Goal: Information Seeking & Learning: Learn about a topic

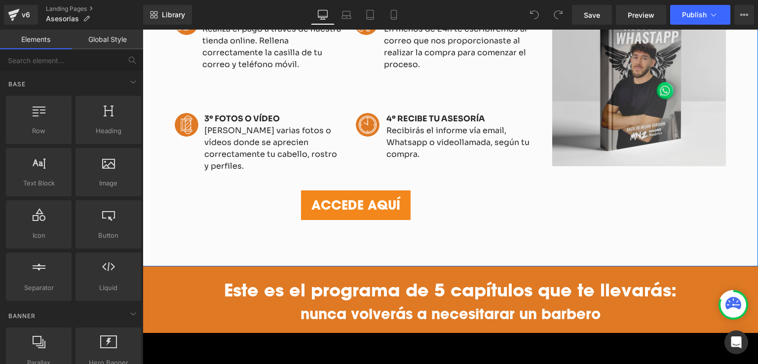
scroll to position [1036, 0]
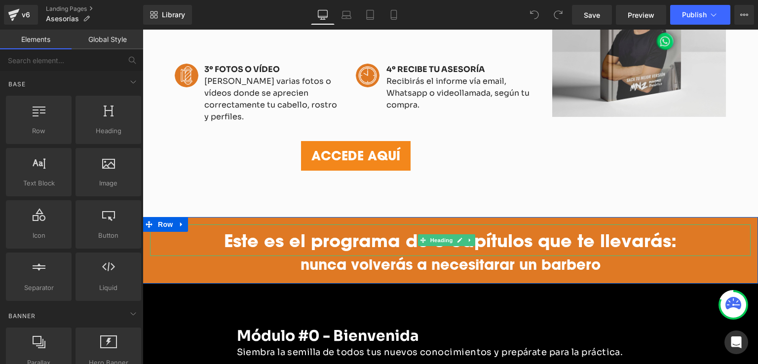
click at [388, 229] on strong "Este es el programa de 5 capítulos que te llevarás:" at bounding box center [450, 240] width 452 height 23
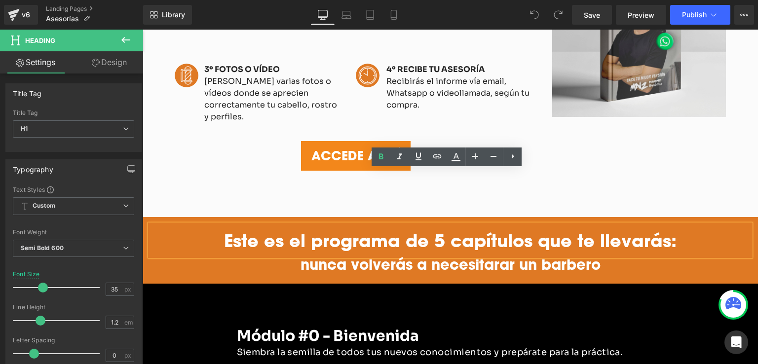
drag, startPoint x: 303, startPoint y: 188, endPoint x: 655, endPoint y: 196, distance: 351.8
click at [655, 229] on strong "Este es el programa de 5 capítulos que te llevarás:" at bounding box center [450, 240] width 452 height 23
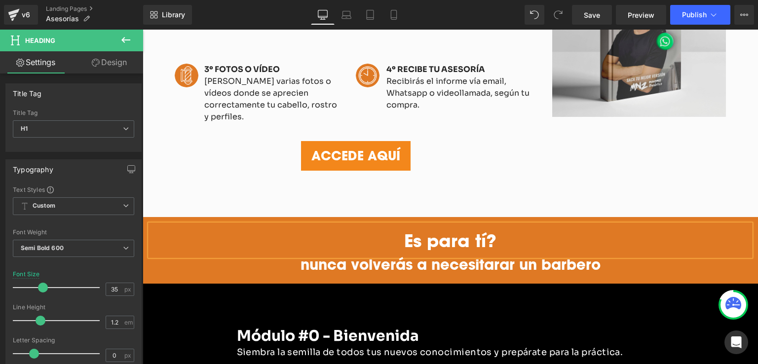
click at [405, 229] on strong "Es para tí?" at bounding box center [450, 240] width 92 height 23
click at [319, 256] on h1 "nunca volverás a necesitarar un barbero" at bounding box center [450, 264] width 600 height 17
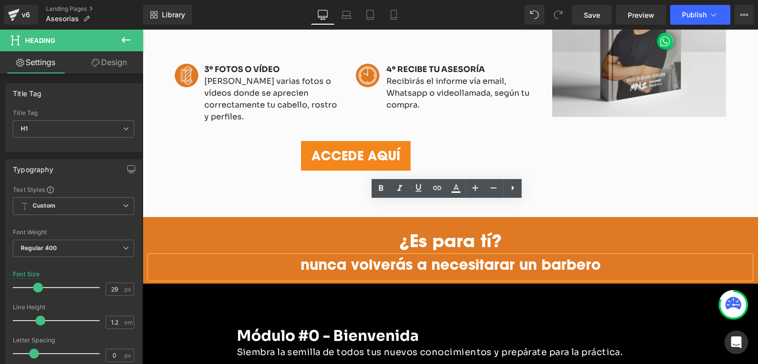
drag, startPoint x: 317, startPoint y: 212, endPoint x: 635, endPoint y: 209, distance: 318.1
click at [635, 256] on h1 "nunca volverás a necesitarar un barbero" at bounding box center [450, 264] width 600 height 17
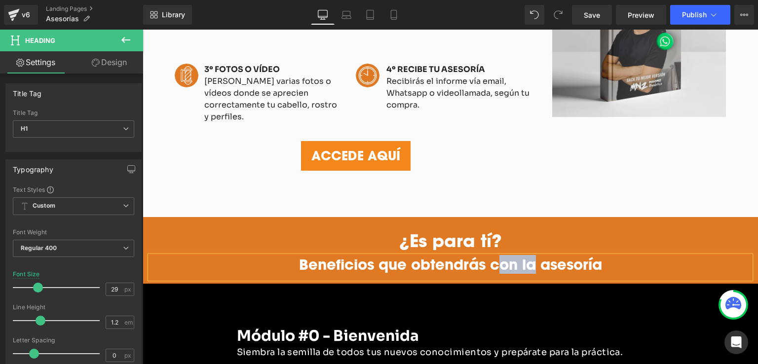
drag, startPoint x: 518, startPoint y: 208, endPoint x: 485, endPoint y: 214, distance: 34.1
click at [485, 256] on h1 "Beneficios que obtendrás con la asesoría" at bounding box center [450, 264] width 600 height 17
click at [489, 256] on h1 "Beneficios que obtendrás trás la asesoría" at bounding box center [450, 264] width 600 height 17
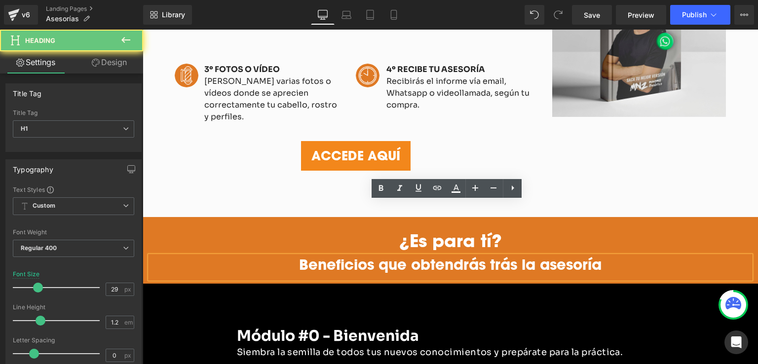
click at [496, 256] on h1 "Beneficios que obtendrás trás la asesoría" at bounding box center [450, 264] width 600 height 17
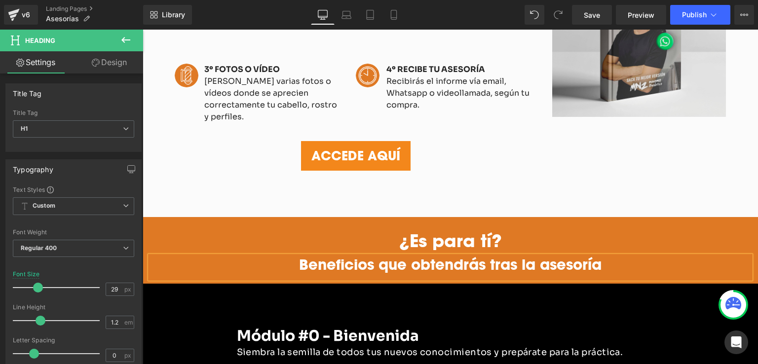
click at [575, 256] on h1 "Beneficios que obtendrás tras la asesoría" at bounding box center [450, 264] width 600 height 17
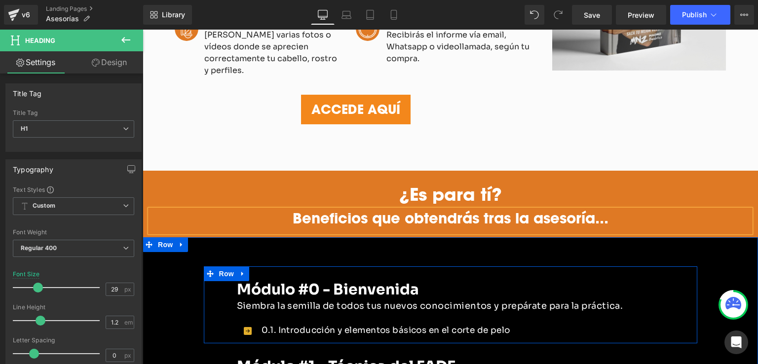
scroll to position [1134, 0]
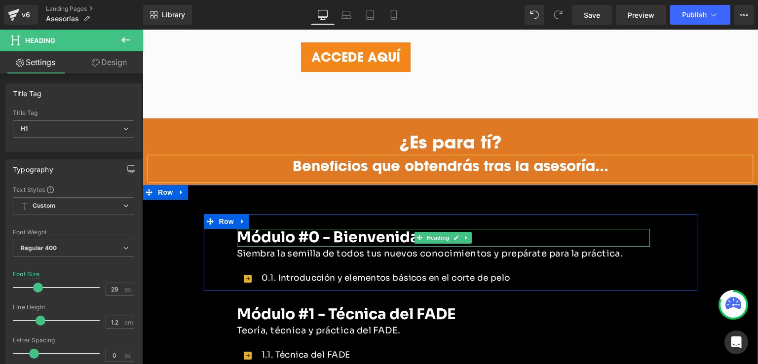
click at [270, 228] on strong "Módulo #0 - Bienvenida" at bounding box center [328, 237] width 182 height 19
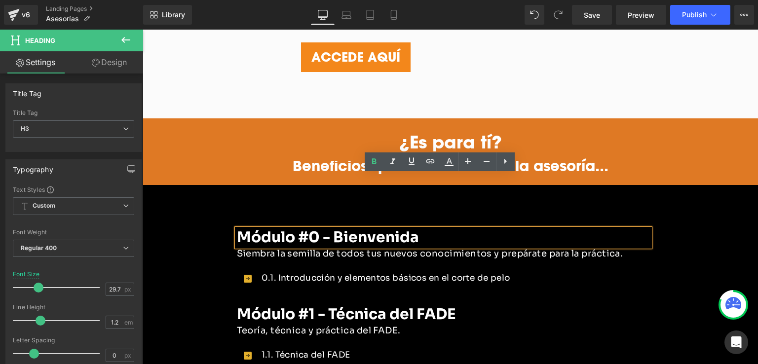
click at [278, 228] on strong "Módulo #0 - Bienvenida" at bounding box center [328, 237] width 182 height 19
drag, startPoint x: 417, startPoint y: 183, endPoint x: 239, endPoint y: 182, distance: 178.6
click at [239, 228] on strong "Módulo #0 - Bienvenida" at bounding box center [328, 237] width 182 height 19
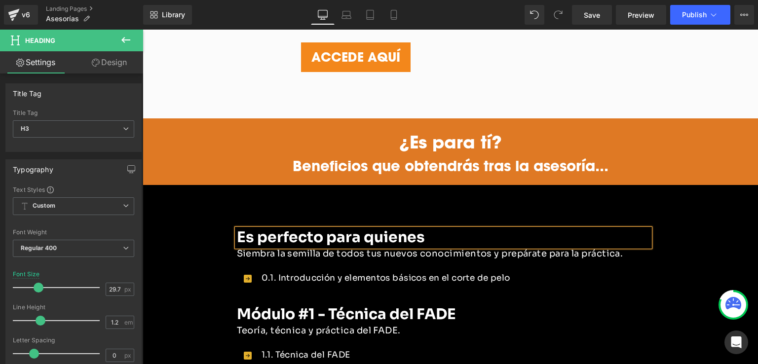
click at [244, 247] on p "Siembra la semilla de todos tus nuevos conocimientos y prepárate para la prácti…" at bounding box center [443, 254] width 413 height 14
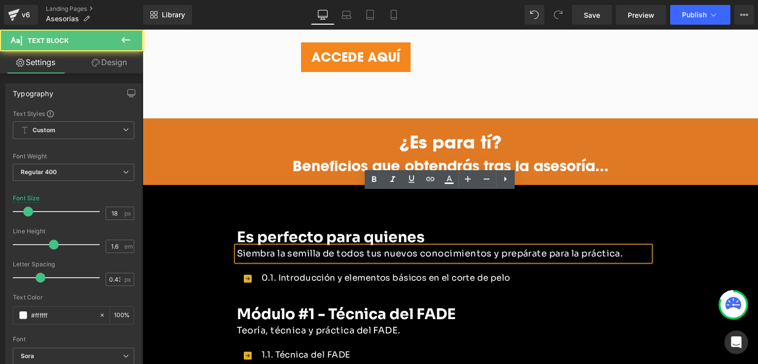
click at [245, 247] on p "Siembra la semilla de todos tus nuevos conocimientos y prepárate para la prácti…" at bounding box center [443, 254] width 413 height 14
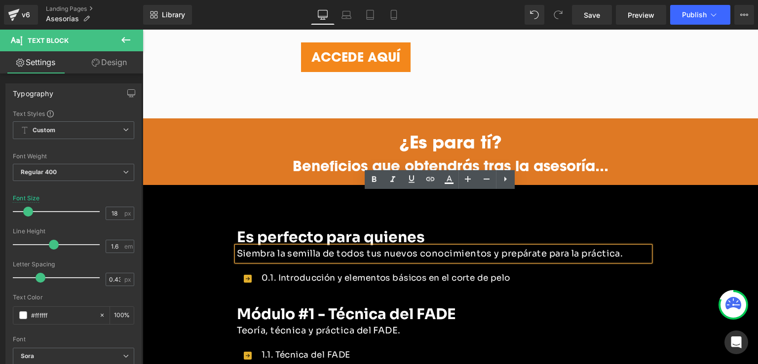
click at [237, 247] on p "Siembra la semilla de todos tus nuevos conocimientos y prepárate para la prácti…" at bounding box center [443, 254] width 413 height 14
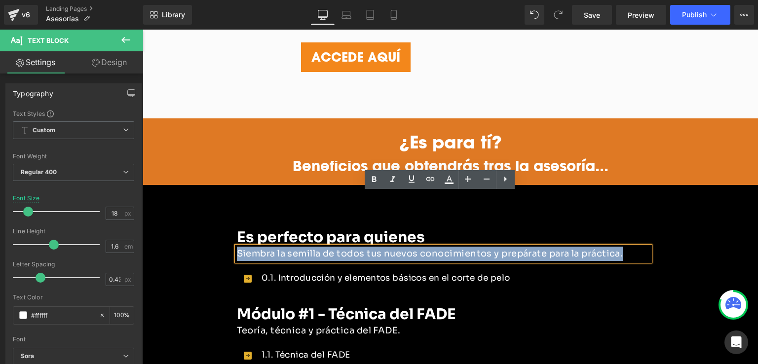
drag, startPoint x: 624, startPoint y: 203, endPoint x: 235, endPoint y: 205, distance: 389.2
click at [237, 247] on p "Siembra la semilla de todos tus nuevos conocimientos y prepárate para la prácti…" at bounding box center [443, 254] width 413 height 14
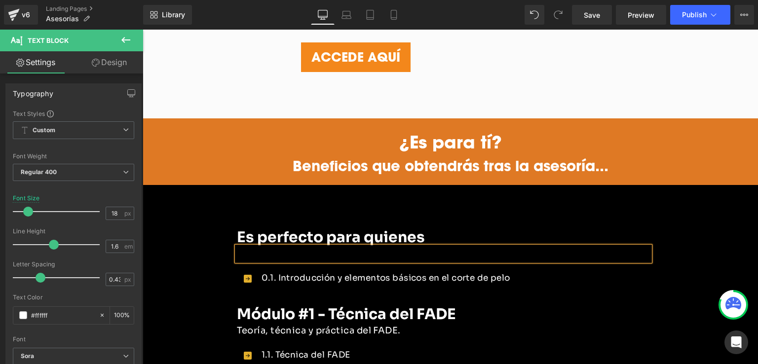
click at [292, 247] on p at bounding box center [443, 254] width 413 height 14
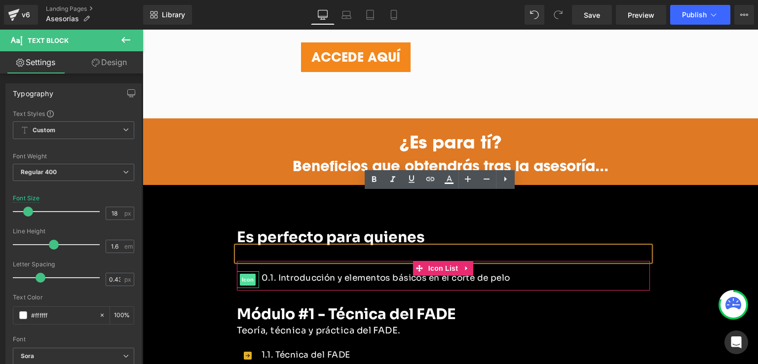
click at [243, 274] on span "Icon" at bounding box center [248, 280] width 16 height 12
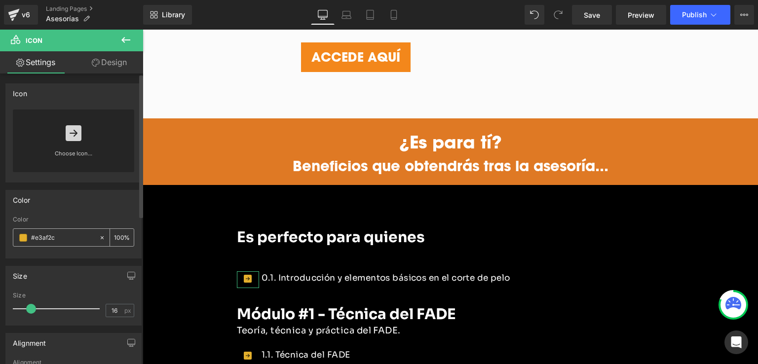
click at [23, 234] on span at bounding box center [23, 238] width 8 height 8
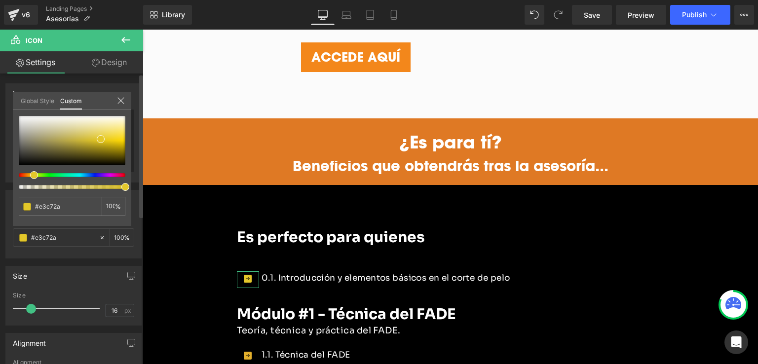
click at [27, 176] on div at bounding box center [68, 175] width 107 height 4
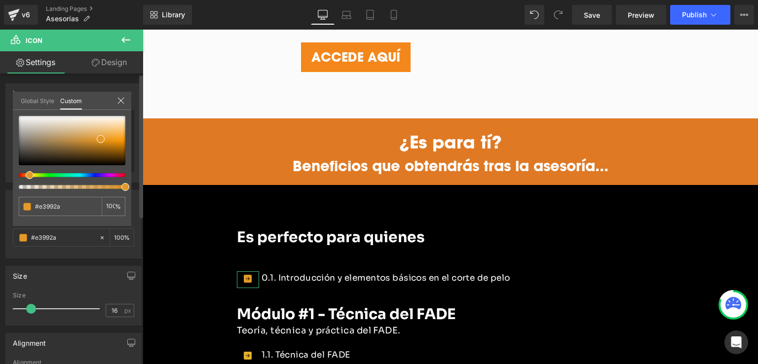
drag, startPoint x: 30, startPoint y: 174, endPoint x: 22, endPoint y: 179, distance: 9.3
click at [22, 179] on div at bounding box center [72, 152] width 107 height 73
drag, startPoint x: 109, startPoint y: 143, endPoint x: 126, endPoint y: 139, distance: 18.1
click at [125, 139] on div at bounding box center [72, 140] width 107 height 49
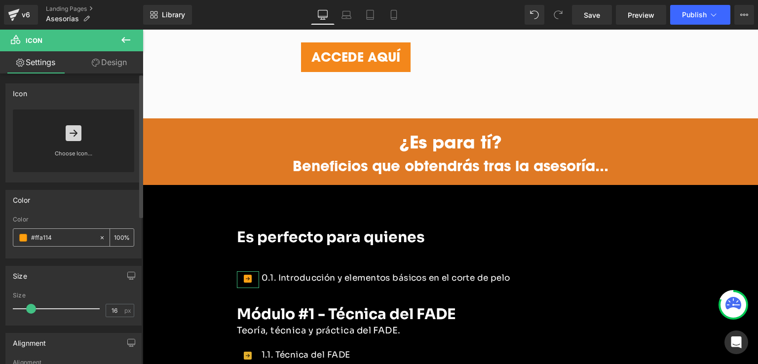
drag, startPoint x: 57, startPoint y: 237, endPoint x: 19, endPoint y: 234, distance: 38.6
click at [19, 234] on div "#e3af2c" at bounding box center [55, 237] width 85 height 17
type input "#ffa114"
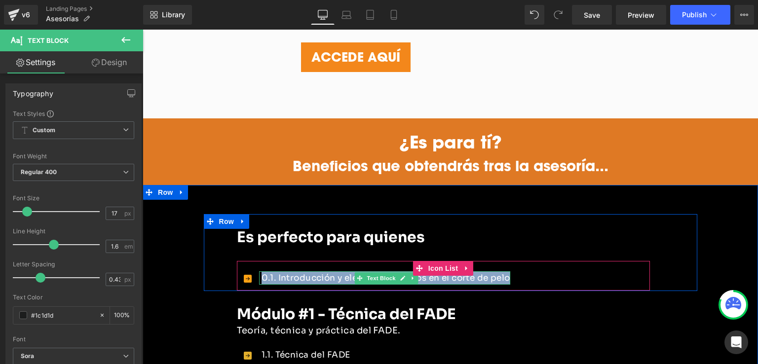
drag, startPoint x: 266, startPoint y: 226, endPoint x: 507, endPoint y: 227, distance: 240.2
click at [507, 273] on font "0.1. Introducción y elementos básicos en el corte de pelo" at bounding box center [385, 278] width 249 height 10
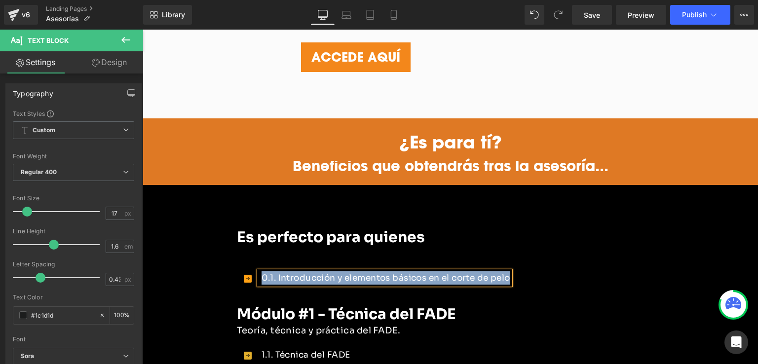
click at [510, 271] on div "0.1. Introducción y elementos básicos en el corte de pelo" at bounding box center [384, 277] width 251 height 13
drag, startPoint x: 509, startPoint y: 225, endPoint x: 258, endPoint y: 221, distance: 251.1
click at [261, 273] on font "0.1. Introducción y elementos básicos en el corte de pelo" at bounding box center [385, 278] width 249 height 10
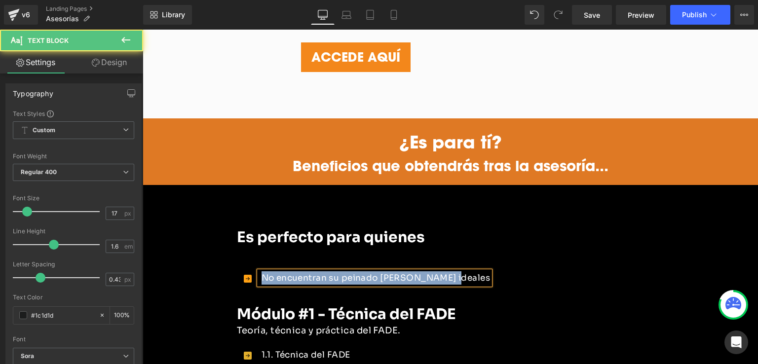
drag, startPoint x: 443, startPoint y: 223, endPoint x: 219, endPoint y: 225, distance: 224.4
click at [219, 225] on div "Es perfecto para quienes Heading Text Block Icon No encuentran su peinado [PERS…" at bounding box center [450, 252] width 493 height 77
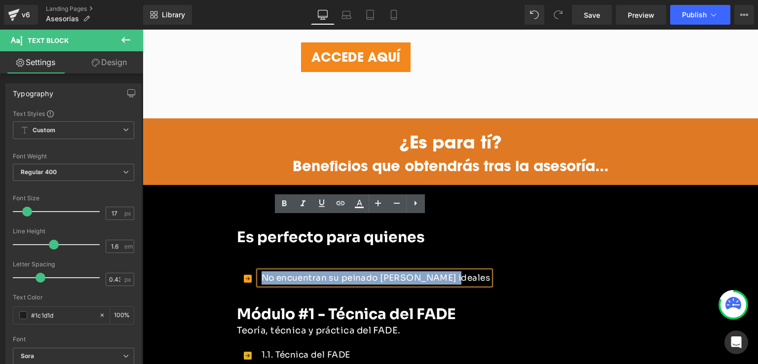
click at [519, 271] on div "Icon No encuentran su peinado [PERSON_NAME] ideales Text Block" at bounding box center [443, 279] width 413 height 17
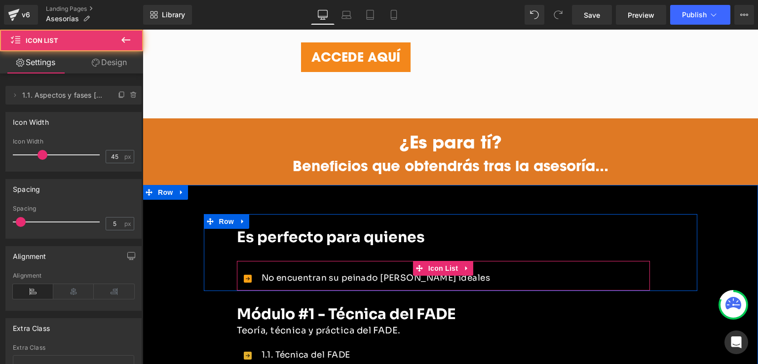
click at [423, 288] on div at bounding box center [443, 289] width 413 height 2
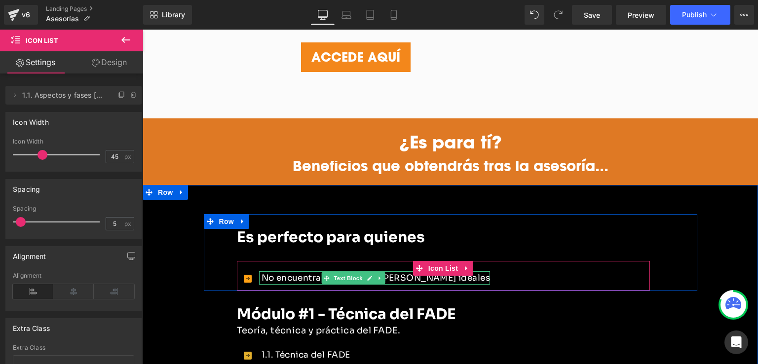
click at [412, 273] on font "No encuentran su peinado [PERSON_NAME] ideales" at bounding box center [375, 278] width 229 height 10
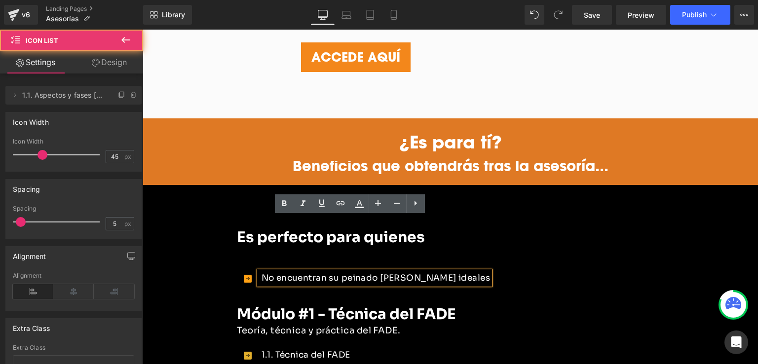
drag, startPoint x: 488, startPoint y: 227, endPoint x: 312, endPoint y: 228, distance: 176.1
click at [312, 271] on div "Icon No encuentran su peinado [PERSON_NAME] ideales Text Block" at bounding box center [443, 279] width 413 height 17
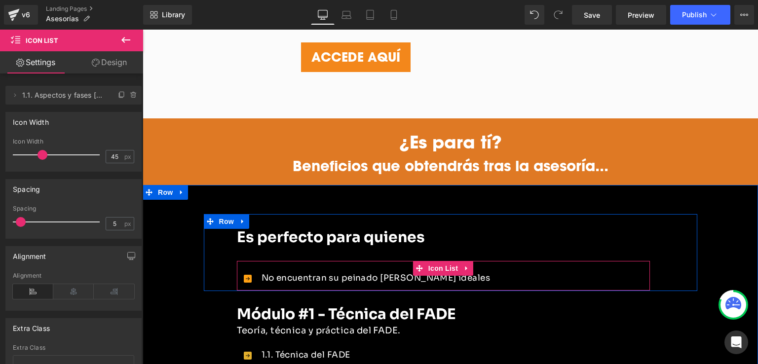
click at [448, 261] on span "Icon List" at bounding box center [443, 268] width 35 height 15
click at [457, 271] on div "Icon No encuentran su peinado [PERSON_NAME] ideales Text Block" at bounding box center [443, 279] width 413 height 17
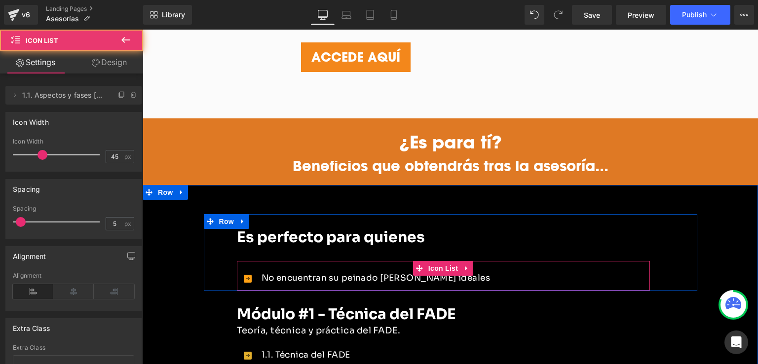
click at [443, 271] on div "No encuentran su peinado [PERSON_NAME] ideales Text Block" at bounding box center [374, 277] width 231 height 13
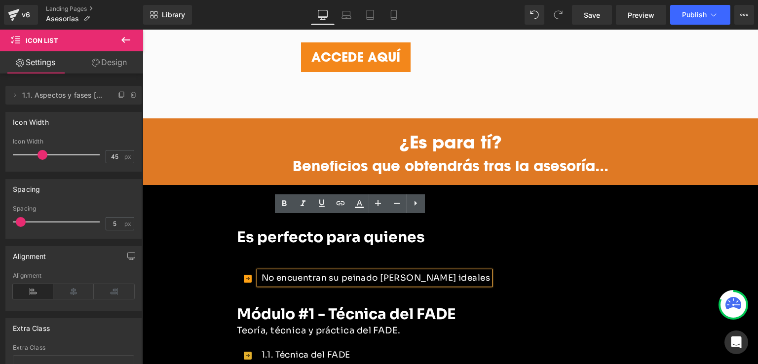
drag, startPoint x: 452, startPoint y: 225, endPoint x: 315, endPoint y: 222, distance: 136.7
click at [357, 271] on div "Icon No encuentran su peinado [PERSON_NAME] ideales Text Block" at bounding box center [443, 279] width 413 height 17
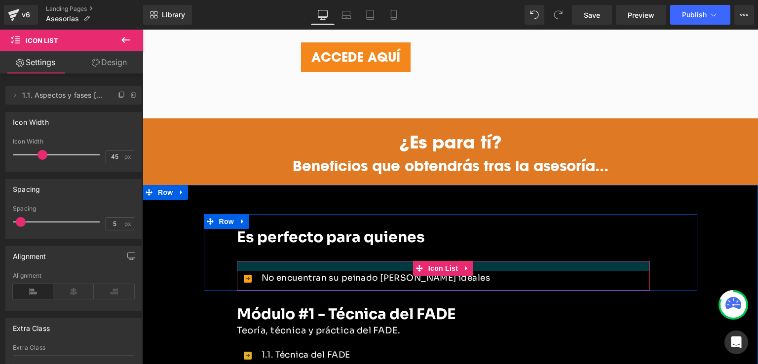
click at [237, 261] on div at bounding box center [443, 266] width 413 height 10
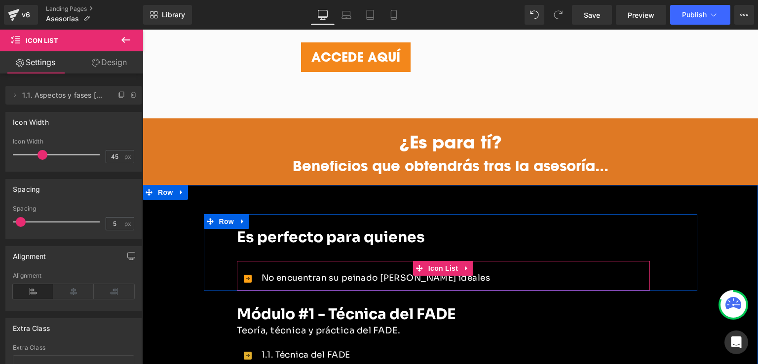
click at [247, 261] on div at bounding box center [443, 266] width 413 height 10
click at [143, 30] on div at bounding box center [143, 30] width 0 height 0
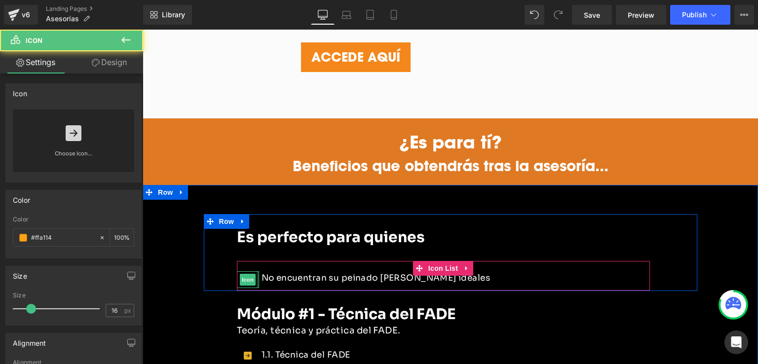
click at [259, 271] on div "No encuentran su peinado [PERSON_NAME] ideales Text Block" at bounding box center [374, 277] width 231 height 13
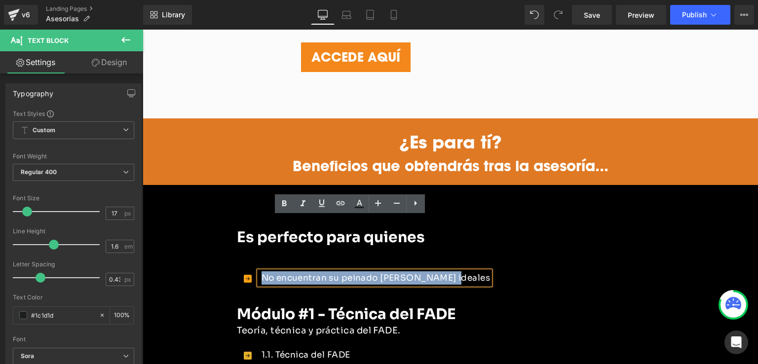
copy font "No encuentran su peinado [PERSON_NAME] ideales"
drag, startPoint x: 259, startPoint y: 223, endPoint x: 452, endPoint y: 221, distance: 192.9
click at [452, 271] on div "Icon No encuentran su peinado [PERSON_NAME] ideales Text Block" at bounding box center [443, 279] width 413 height 17
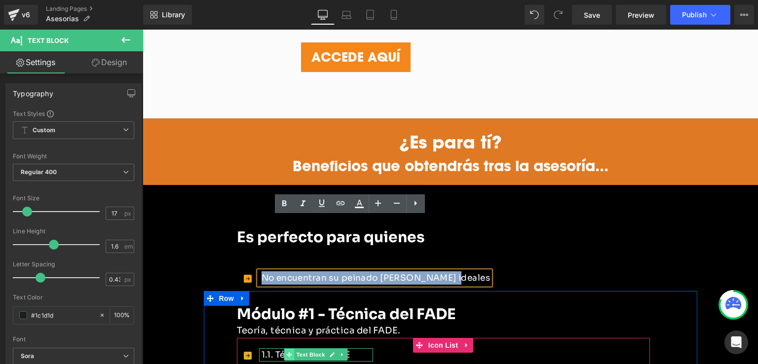
click at [284, 349] on span at bounding box center [289, 355] width 10 height 12
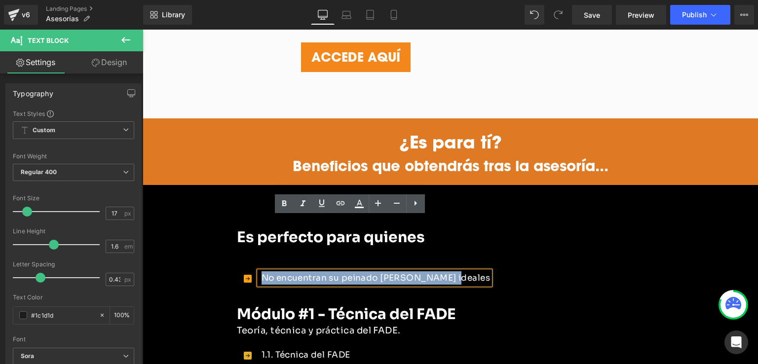
click at [519, 271] on div "Icon No encuentran su peinado [PERSON_NAME] ideales Text Block" at bounding box center [443, 279] width 413 height 17
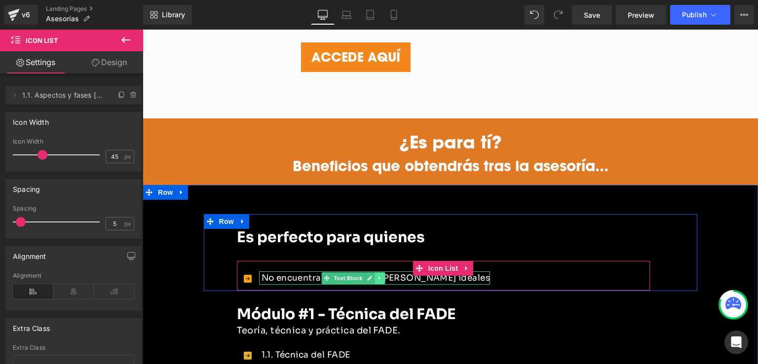
click at [377, 275] on icon at bounding box center [379, 278] width 5 height 6
click at [372, 275] on icon at bounding box center [374, 277] width 5 height 5
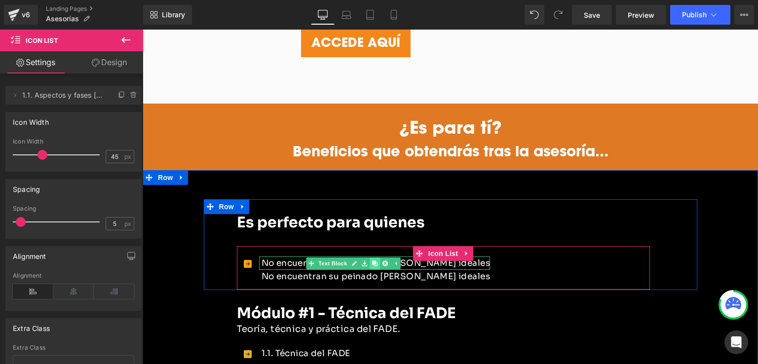
scroll to position [1119, 0]
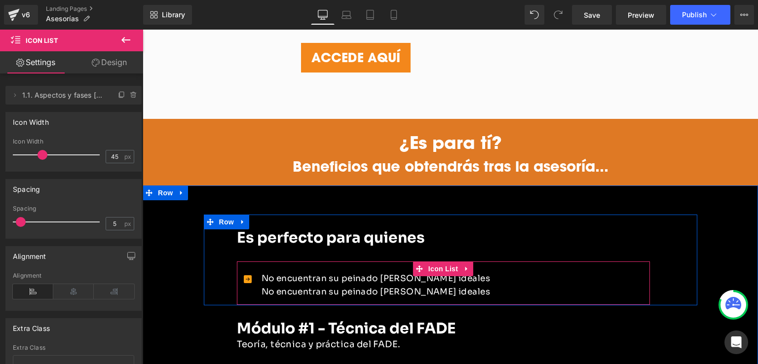
click at [249, 272] on div "No encuentran su peinado [PERSON_NAME] ideales Text Block No encuentran su pein…" at bounding box center [364, 285] width 254 height 27
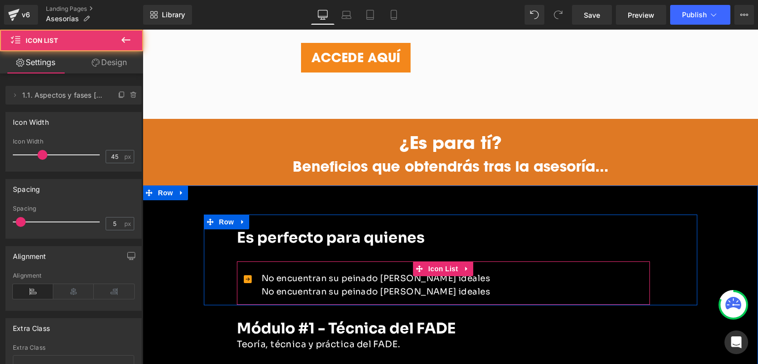
click at [247, 272] on div "Icon" at bounding box center [248, 280] width 22 height 17
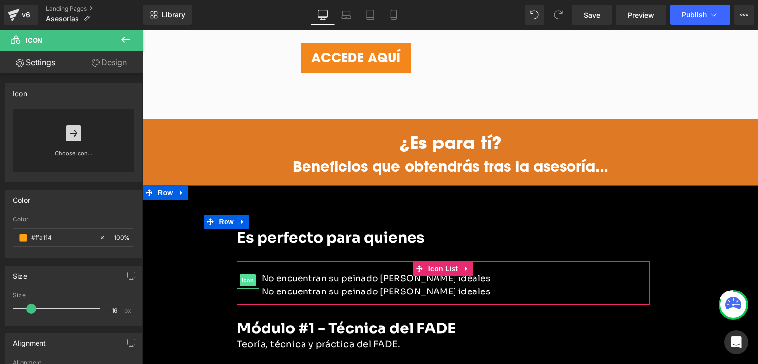
click at [245, 274] on span "Icon" at bounding box center [248, 280] width 16 height 12
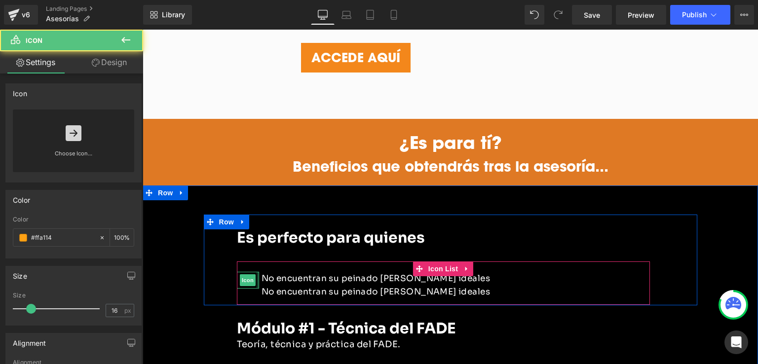
click at [256, 272] on div at bounding box center [257, 280] width 2 height 17
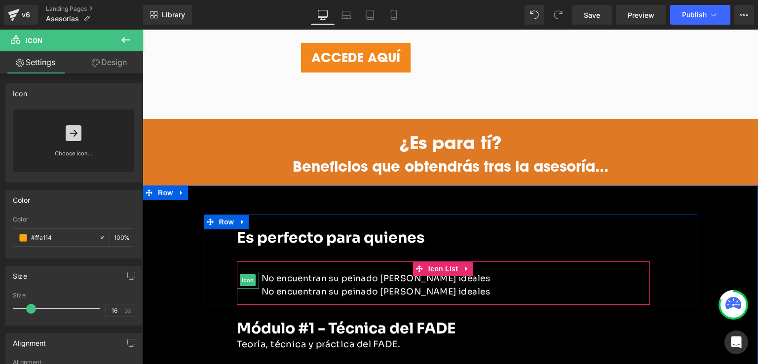
click at [246, 272] on div "No encuentran su peinado [PERSON_NAME] ideales Text Block No encuentran su pein…" at bounding box center [364, 285] width 254 height 27
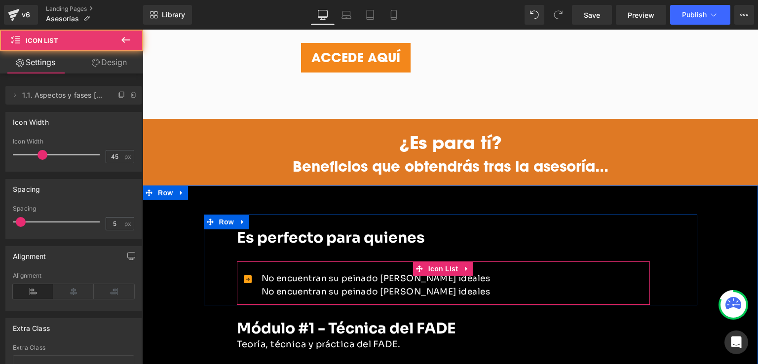
click at [245, 272] on div "No encuentran su peinado [PERSON_NAME] ideales Text Block No encuentran su pein…" at bounding box center [364, 285] width 254 height 27
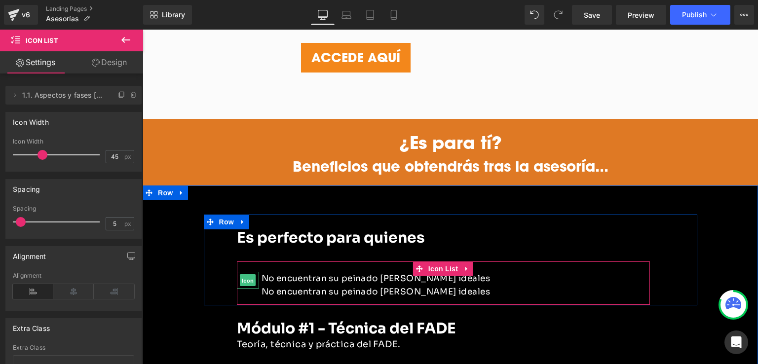
click at [244, 275] on span "Icon" at bounding box center [248, 281] width 16 height 12
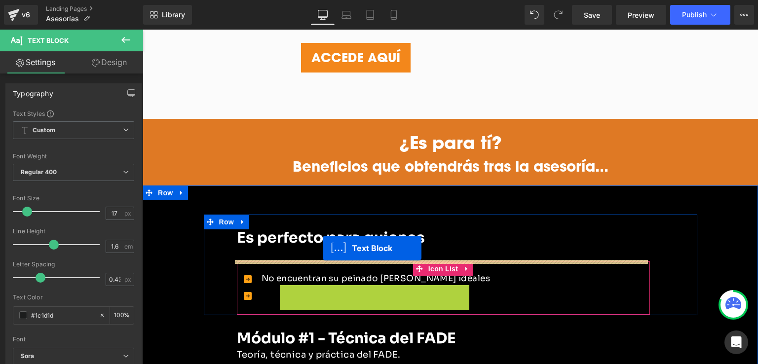
drag, startPoint x: 323, startPoint y: 238, endPoint x: 323, endPoint y: 249, distance: 10.9
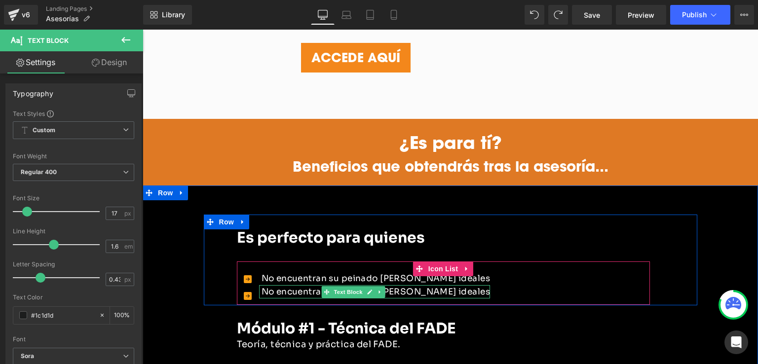
click at [300, 287] on font "No encuentran su peinado [PERSON_NAME] ideales" at bounding box center [375, 292] width 229 height 10
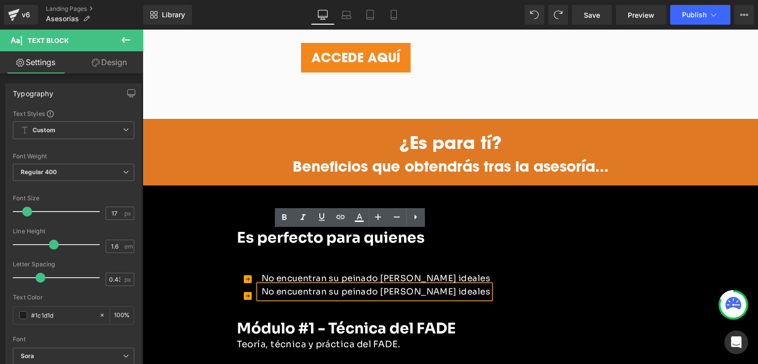
click at [315, 287] on font "No encuentran su peinado [PERSON_NAME] ideales" at bounding box center [375, 292] width 229 height 10
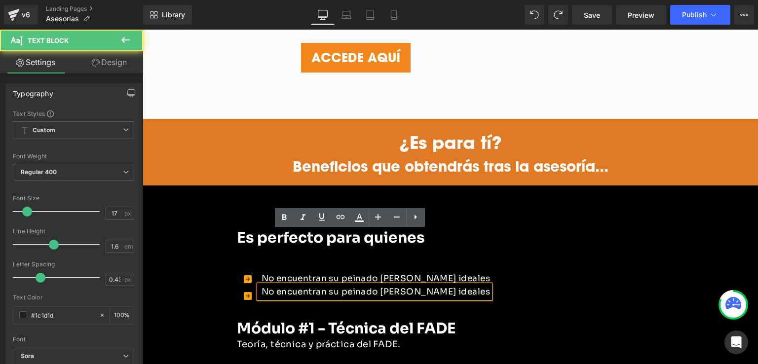
click at [143, 30] on div at bounding box center [143, 30] width 0 height 0
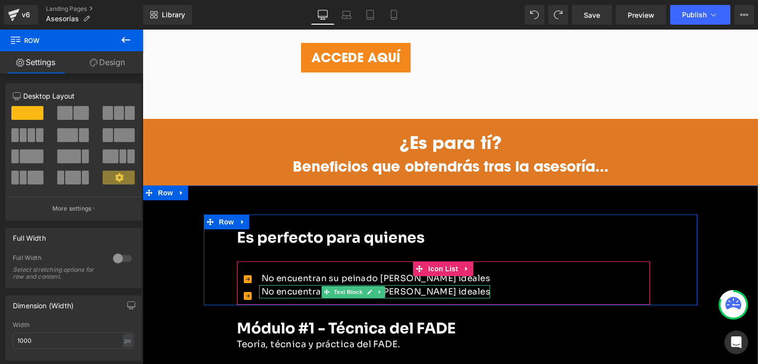
click at [324, 289] on icon at bounding box center [326, 291] width 5 height 5
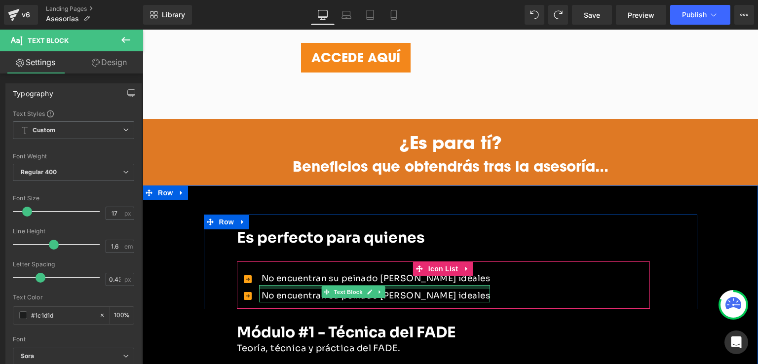
click at [300, 285] on div "No encuentran su peinado [PERSON_NAME] ideales Text Block" at bounding box center [374, 293] width 231 height 17
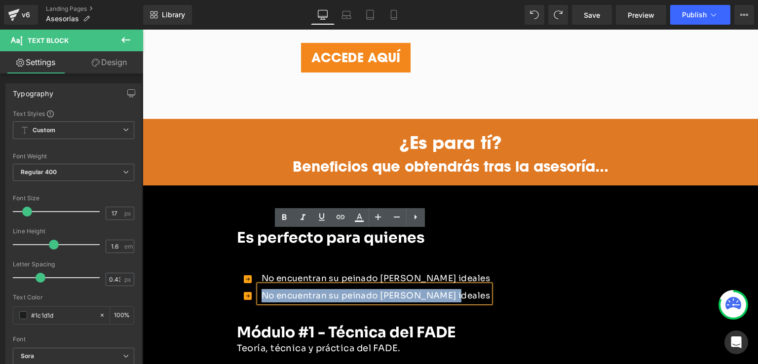
drag, startPoint x: 259, startPoint y: 241, endPoint x: 442, endPoint y: 242, distance: 183.0
click at [442, 291] on font "No encuentran su peinado [PERSON_NAME] ideales" at bounding box center [375, 296] width 229 height 10
click at [481, 261] on div "Icon Icon No encuentran su peinado [PERSON_NAME] ideales Text Block No encuentr…" at bounding box center [443, 284] width 413 height 47
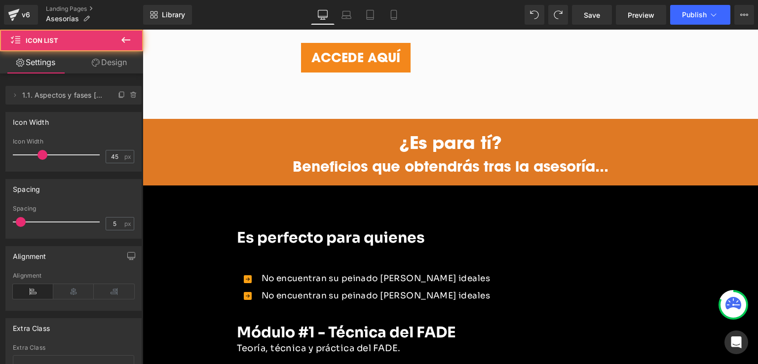
click at [360, 273] on link at bounding box center [365, 279] width 10 height 12
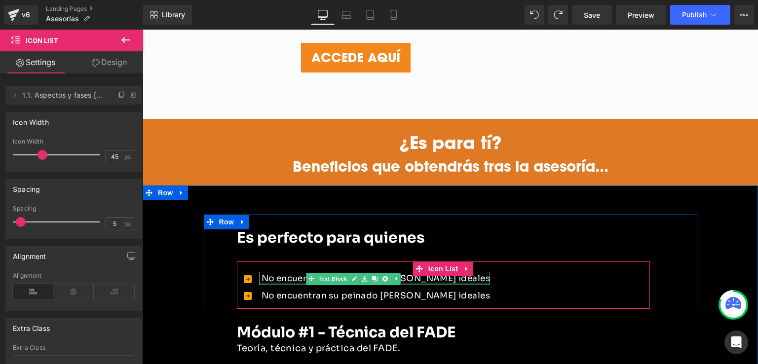
click at [281, 283] on div at bounding box center [374, 284] width 231 height 2
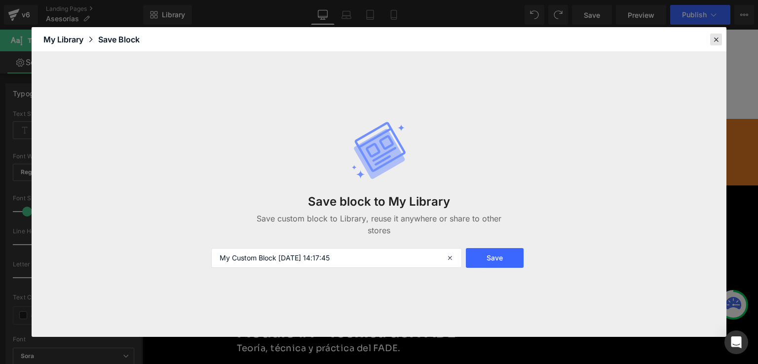
click at [716, 39] on icon at bounding box center [715, 39] width 9 height 9
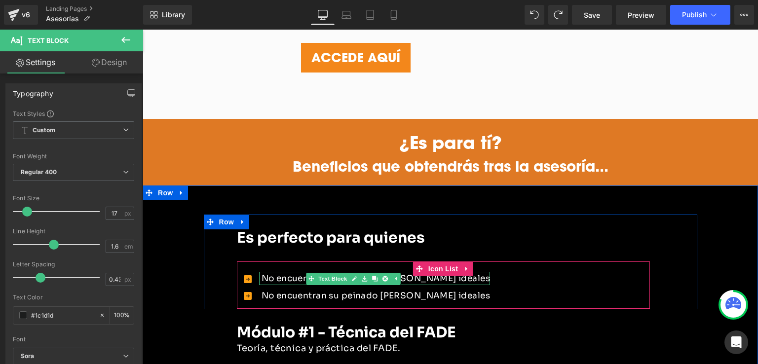
click at [422, 273] on font "No encuentran su peinado [PERSON_NAME] ideales" at bounding box center [375, 278] width 229 height 10
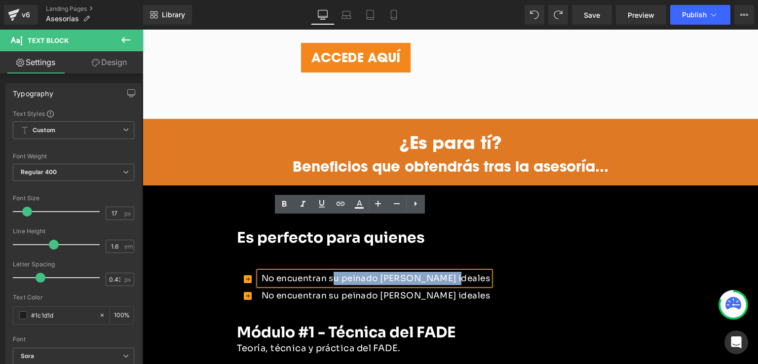
drag, startPoint x: 443, startPoint y: 225, endPoint x: 332, endPoint y: 229, distance: 110.6
click at [332, 272] on p "No encuentran su peinado [PERSON_NAME] ideales" at bounding box center [375, 278] width 229 height 13
click at [312, 273] on font "No encuentran su peinado [PERSON_NAME] ideales" at bounding box center [375, 278] width 229 height 10
drag, startPoint x: 275, startPoint y: 224, endPoint x: 451, endPoint y: 224, distance: 176.1
click at [451, 272] on div "Icon Icon No encuentran su peinado [PERSON_NAME] ideales Text Block No encuentr…" at bounding box center [443, 289] width 413 height 35
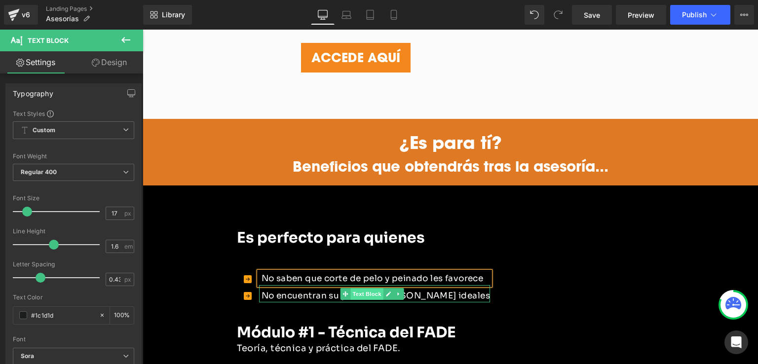
click at [366, 288] on span "Text Block" at bounding box center [366, 294] width 33 height 12
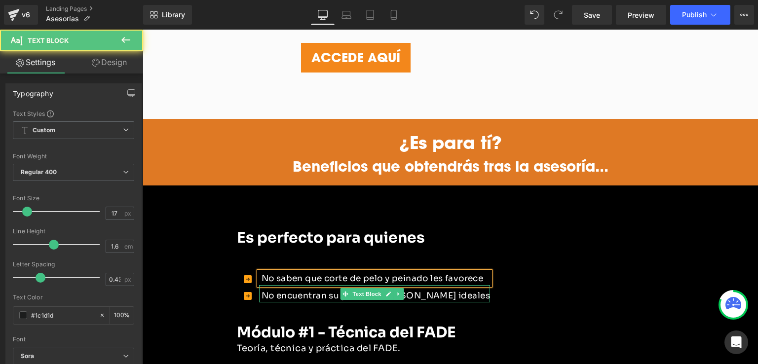
click at [428, 291] on font "No encuentran su peinado [PERSON_NAME] ideales" at bounding box center [375, 296] width 229 height 10
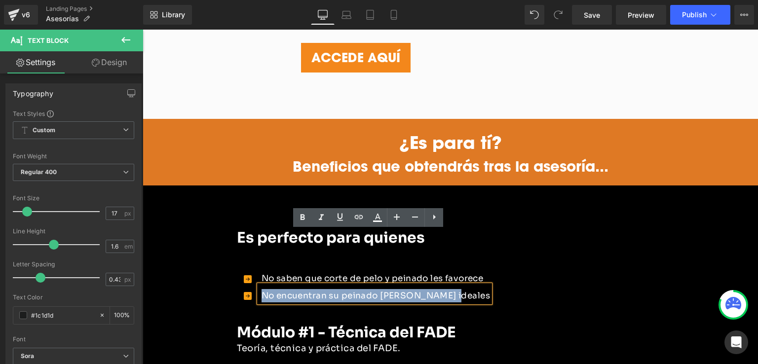
drag, startPoint x: 443, startPoint y: 243, endPoint x: 260, endPoint y: 241, distance: 183.0
click at [261, 291] on font "No encuentran su peinado [PERSON_NAME] ideales" at bounding box center [375, 296] width 229 height 10
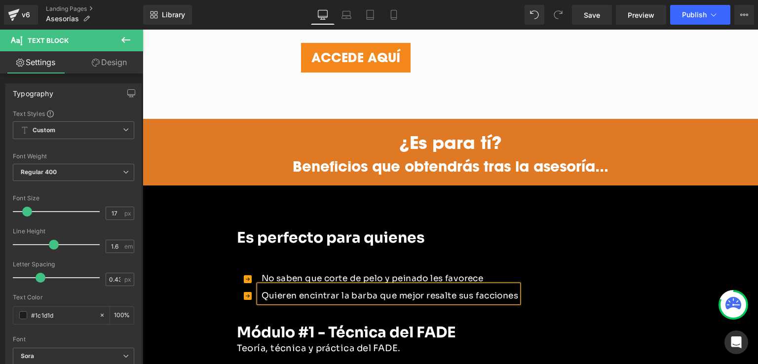
click at [313, 291] on font "Quieren encintrar la barba que mejor resalte sus facciones" at bounding box center [389, 296] width 257 height 10
drag, startPoint x: 603, startPoint y: 18, endPoint x: 300, endPoint y: 211, distance: 358.8
click at [603, 18] on link "Save" at bounding box center [592, 15] width 40 height 20
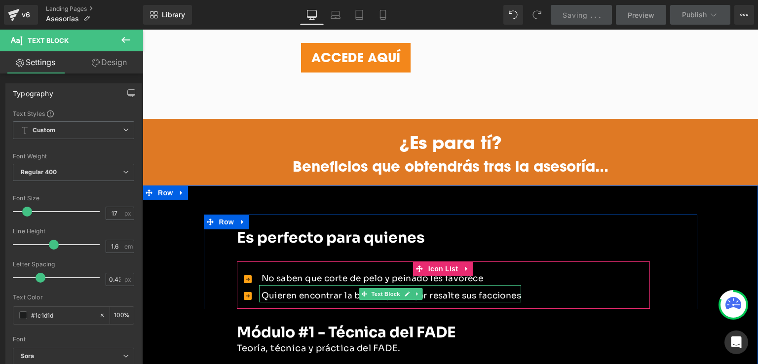
click at [414, 291] on icon at bounding box center [416, 294] width 5 height 6
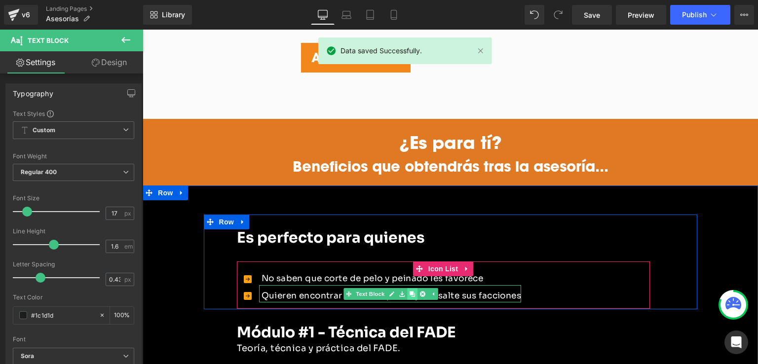
click at [409, 291] on icon at bounding box center [411, 293] width 5 height 5
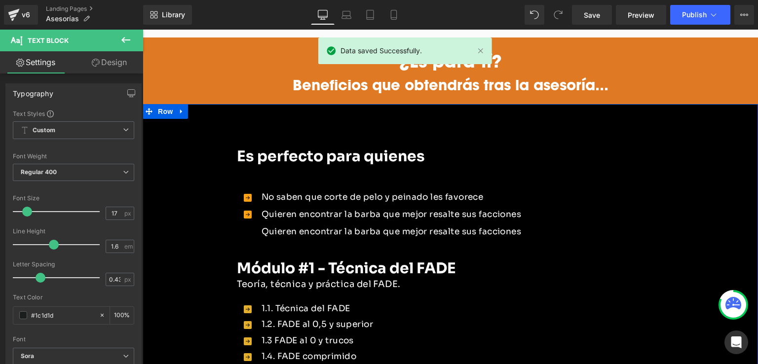
scroll to position [1200, 0]
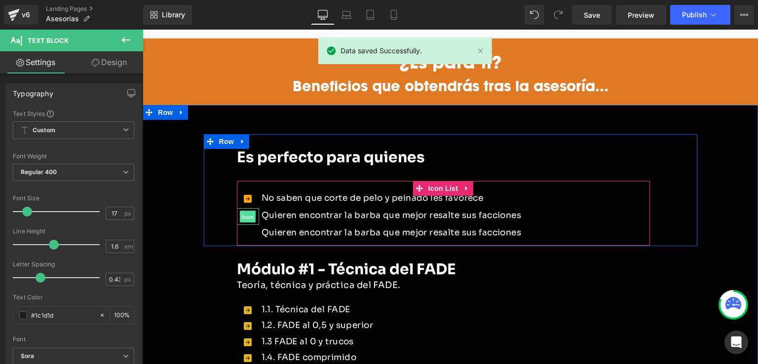
click at [245, 211] on span "Icon" at bounding box center [248, 217] width 16 height 12
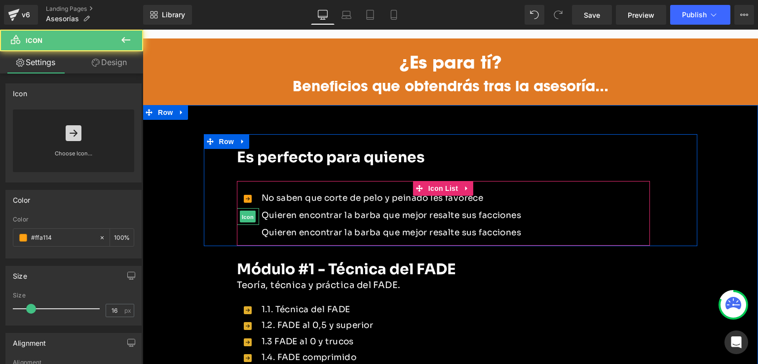
click at [241, 211] on span "Icon" at bounding box center [248, 217] width 16 height 12
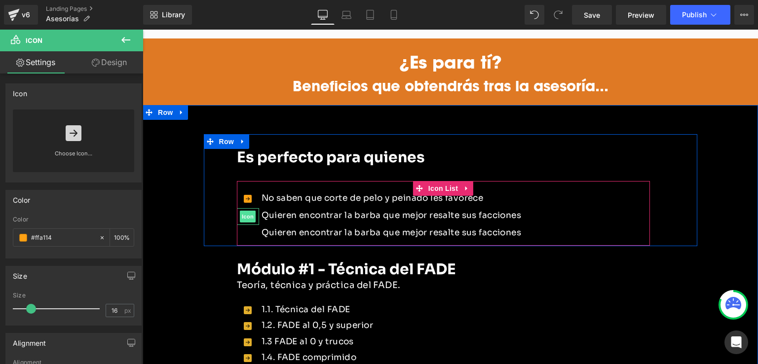
click at [248, 211] on span "Icon" at bounding box center [248, 217] width 16 height 12
click at [294, 227] on font "Quieren encontrar la barba que mejor resalte sus facciones" at bounding box center [391, 232] width 260 height 10
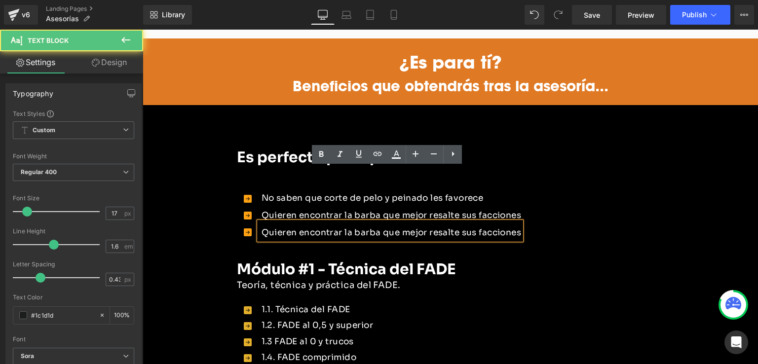
click at [261, 227] on font "Quieren encontrar la barba que mejor resalte sus facciones" at bounding box center [391, 232] width 260 height 10
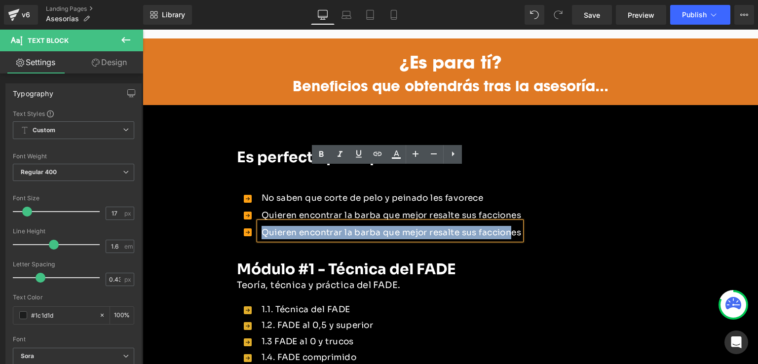
drag, startPoint x: 258, startPoint y: 177, endPoint x: 510, endPoint y: 180, distance: 251.6
click at [510, 227] on font "Quieren encontrar la barba que mejor resalte sus facciones" at bounding box center [391, 232] width 260 height 10
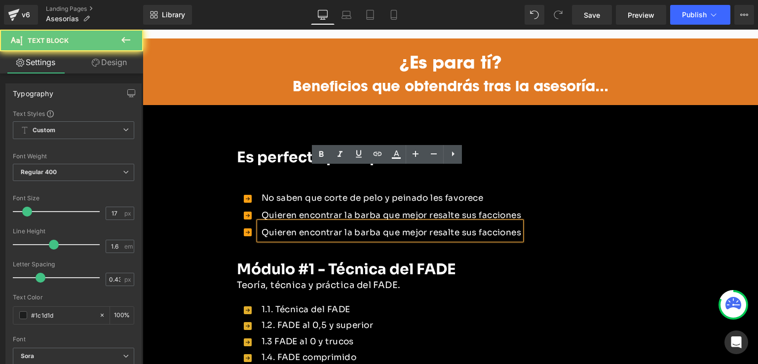
click at [517, 227] on font "Quieren encontrar la barba que mejor resalte sus facciones" at bounding box center [391, 232] width 260 height 10
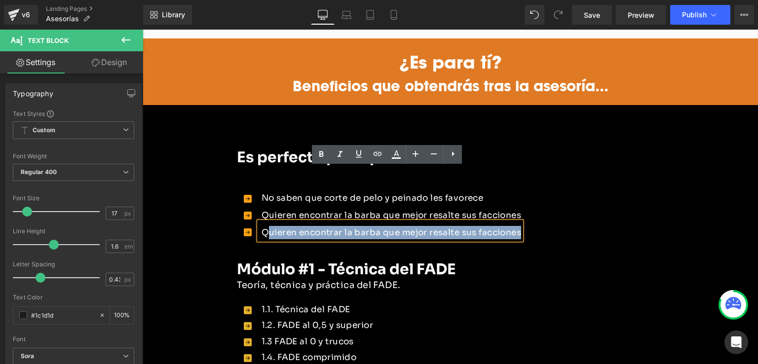
drag, startPoint x: 517, startPoint y: 179, endPoint x: 262, endPoint y: 180, distance: 255.5
click at [262, 227] on font "Quieren encontrar la barba que mejor resalte sus facciones" at bounding box center [391, 232] width 260 height 10
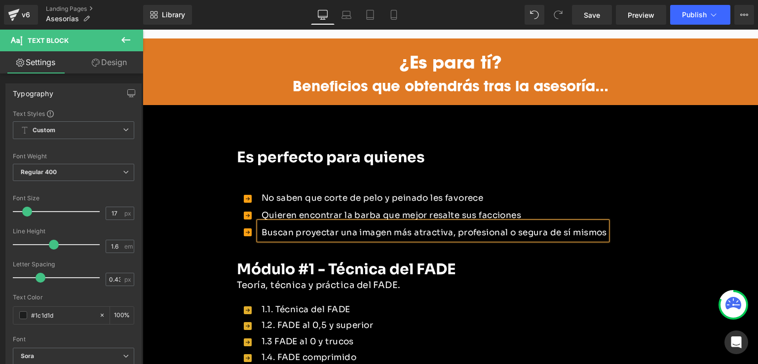
click at [271, 227] on font "Buscan proyectar una imagen más atractiva, profesional o segura de sí mismos" at bounding box center [433, 232] width 345 height 10
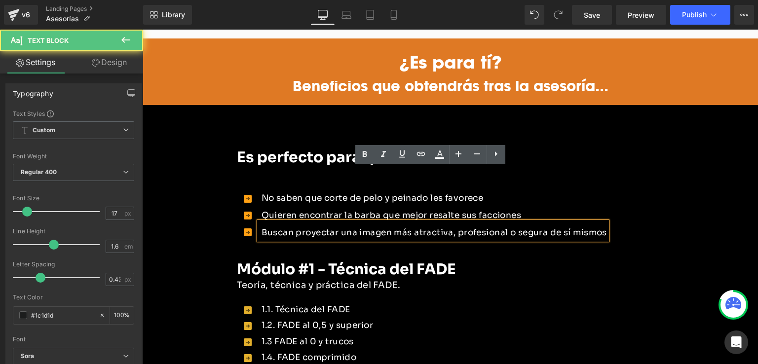
click at [274, 246] on div "Módulo #1 - Técnica del FADE Heading Teoría, técnica y práctica del FADE. Text …" at bounding box center [450, 308] width 493 height 124
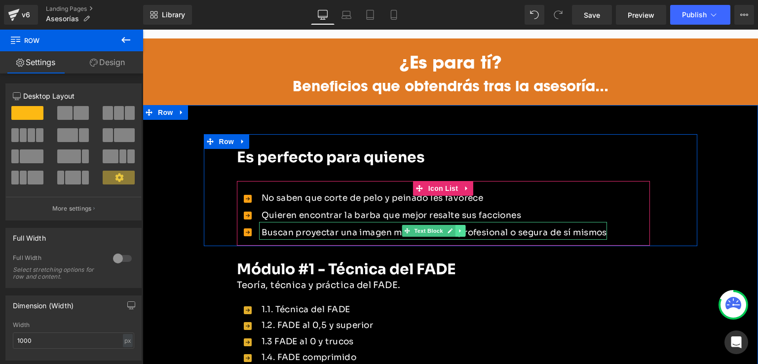
click at [458, 228] on icon at bounding box center [460, 231] width 5 height 6
click at [452, 228] on icon at bounding box center [454, 230] width 5 height 5
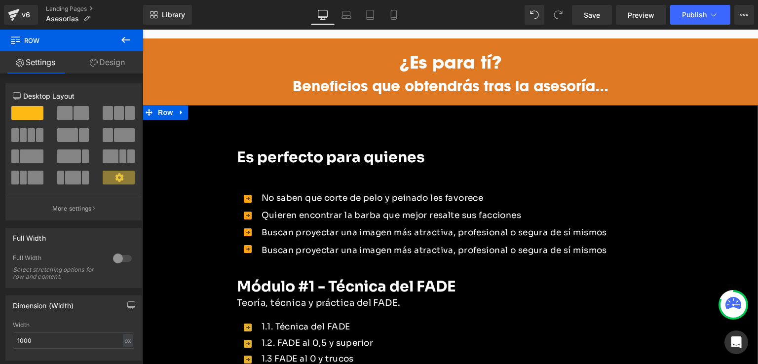
click at [270, 240] on div "Buscan proyectar una imagen más atractiva, profesional [PERSON_NAME] de sí mism…" at bounding box center [433, 248] width 348 height 17
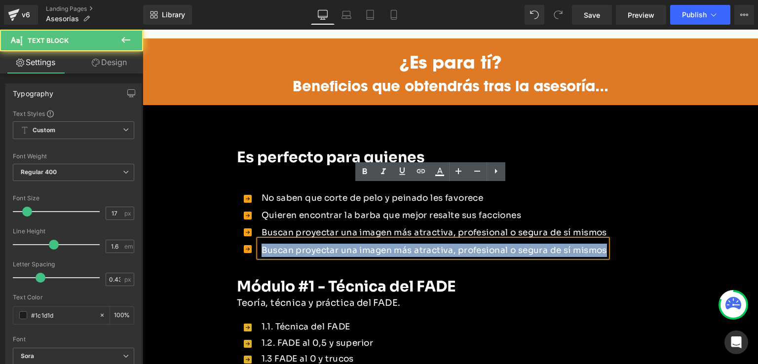
drag, startPoint x: 258, startPoint y: 195, endPoint x: 566, endPoint y: 204, distance: 308.4
click at [566, 240] on div "Buscan proyectar una imagen más atractiva, profesional o segura de sí mismos" at bounding box center [433, 248] width 348 height 17
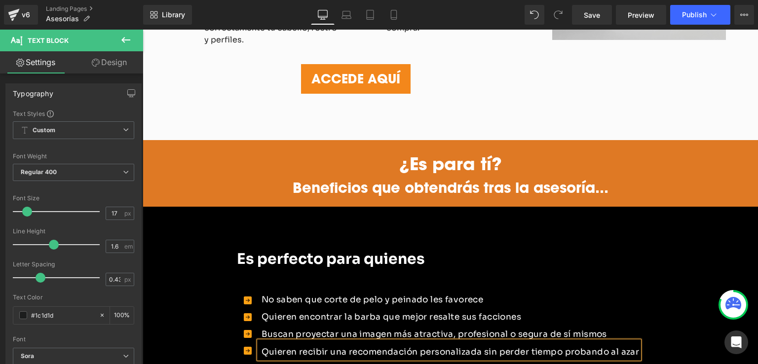
scroll to position [1101, 0]
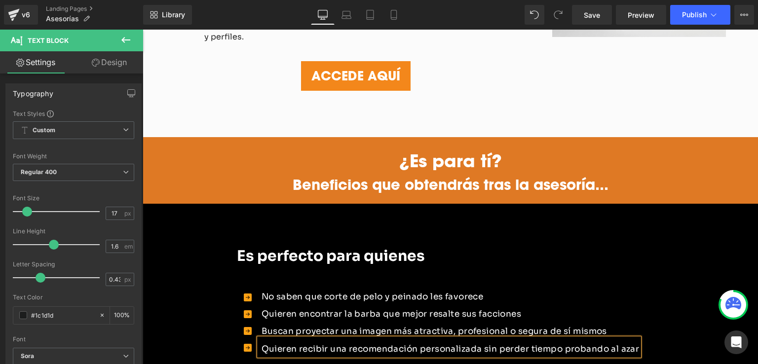
click at [524, 344] on font "Quieren recibir una recomendación personalizada sin perder tiempo probando al a…" at bounding box center [450, 349] width 378 height 10
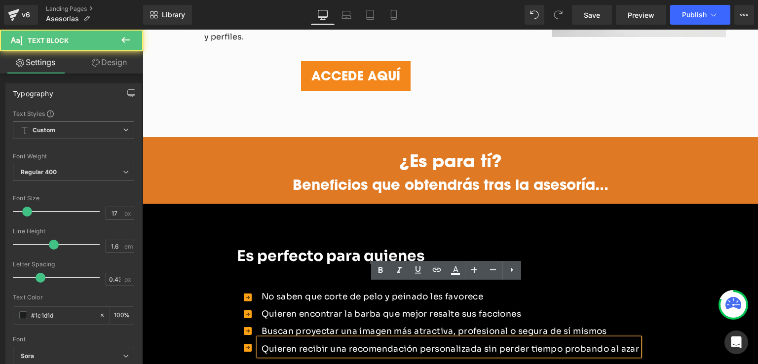
click at [143, 30] on div at bounding box center [143, 30] width 0 height 0
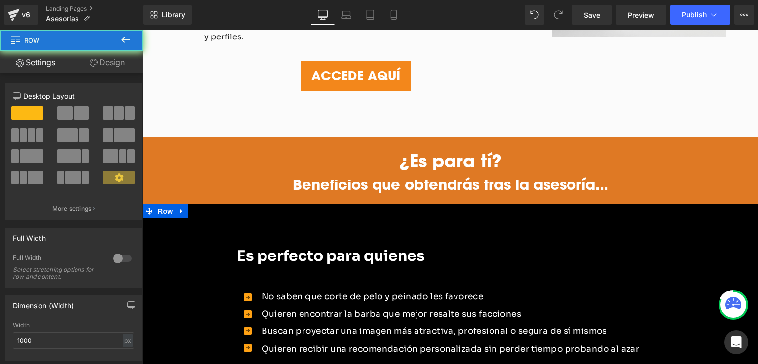
click at [564, 338] on div "Quieren recibir una recomendación personalizada sin perder tiempo probando al a…" at bounding box center [449, 346] width 380 height 17
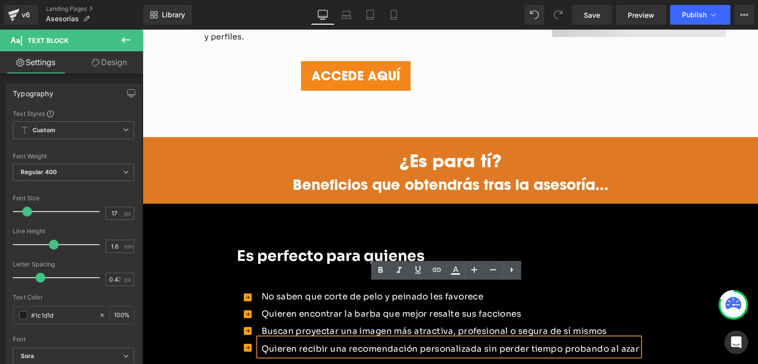
click at [668, 289] on div "Es perfecto para quienes Heading Text Block Icon Icon Icon Icon No saben que co…" at bounding box center [450, 297] width 493 height 129
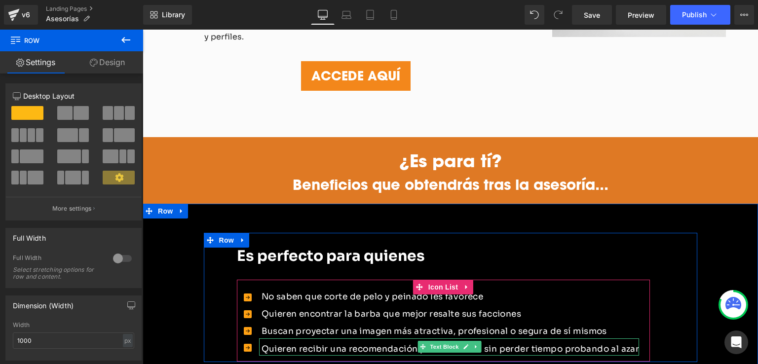
click at [588, 344] on font "Quieren recibir una recomendación personalizada sin perder tiempo probando al a…" at bounding box center [450, 349] width 378 height 10
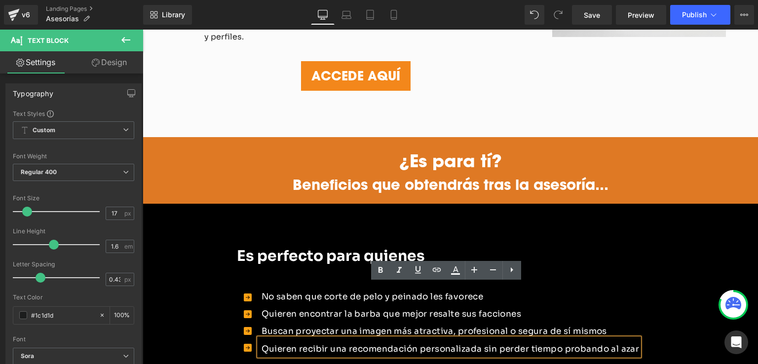
click at [442, 342] on p "Quieren recibir una recomendación personalizada sin perder tiempo probando al a…" at bounding box center [450, 348] width 378 height 13
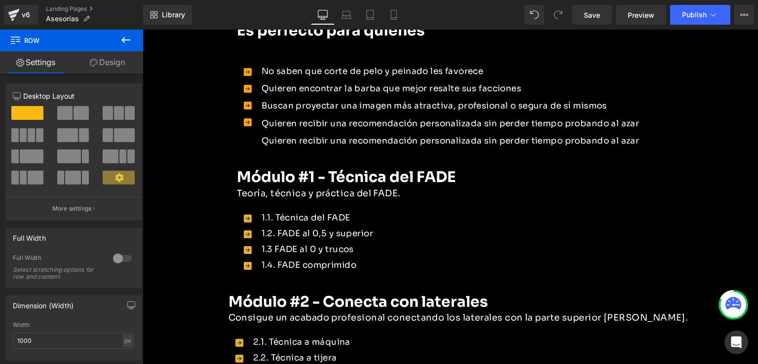
scroll to position [1333, 0]
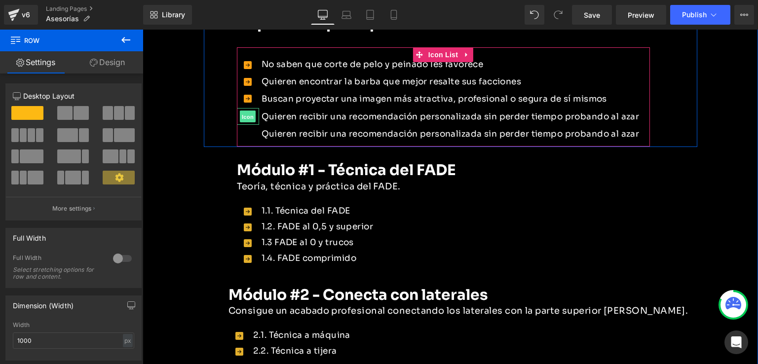
click at [240, 111] on span "Icon" at bounding box center [248, 117] width 16 height 12
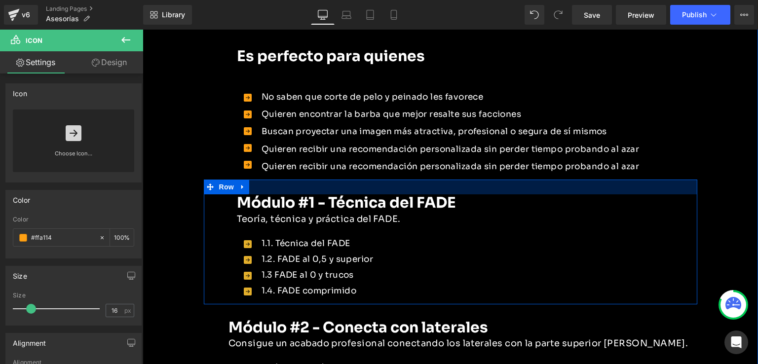
scroll to position [1284, 0]
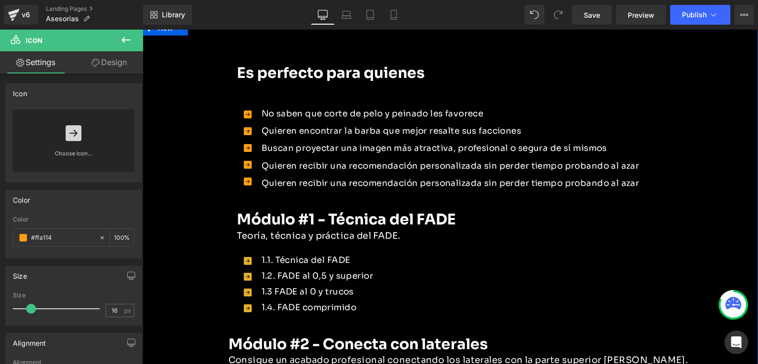
click at [269, 178] on font "Quieren recibir una recomendación personalizada sin perder tiempo probando al a…" at bounding box center [450, 183] width 378 height 10
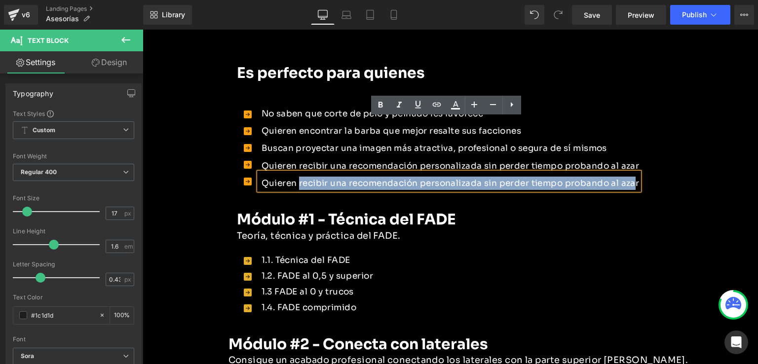
drag, startPoint x: 294, startPoint y: 129, endPoint x: 630, endPoint y: 135, distance: 335.9
click at [630, 177] on p "Quieren recibir una recomendación personalizada sin perder tiempo probando al a…" at bounding box center [450, 183] width 378 height 13
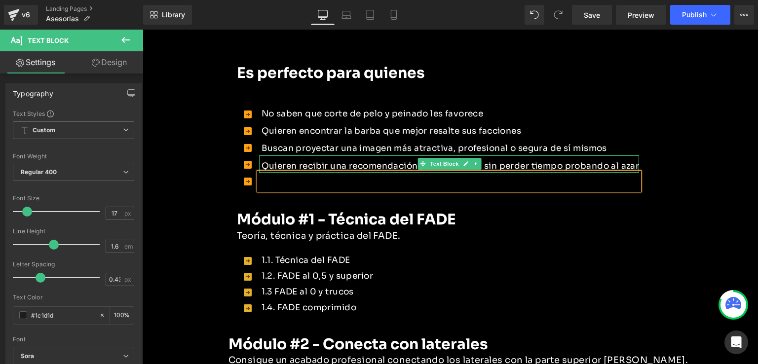
click at [280, 161] on font "Quieren recibir una recomendación personalizada sin perder tiempo probando al a…" at bounding box center [450, 166] width 378 height 10
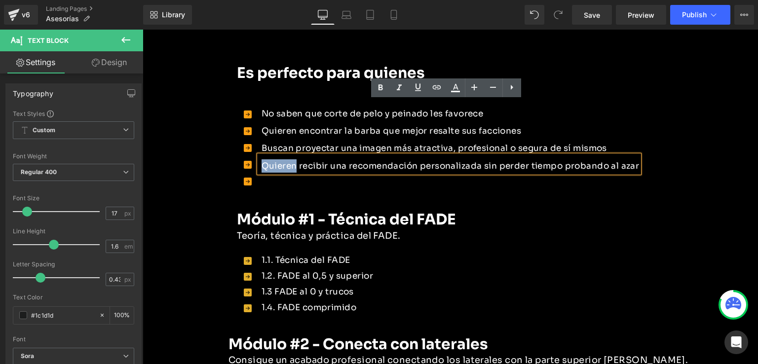
drag, startPoint x: 291, startPoint y: 110, endPoint x: 260, endPoint y: 109, distance: 31.1
click at [261, 161] on font "Quieren recibir una recomendación personalizada sin perder tiempo probando al a…" at bounding box center [450, 166] width 378 height 10
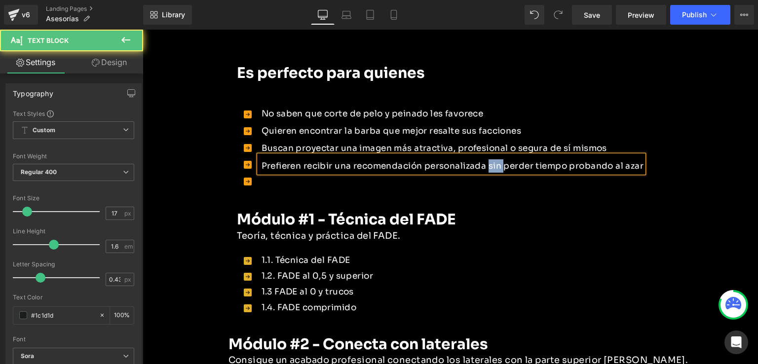
drag, startPoint x: 501, startPoint y: 113, endPoint x: 488, endPoint y: 113, distance: 12.8
click at [488, 161] on font "Prefieren recibir una recomendación personalizada sin perder tiempo probando al…" at bounding box center [452, 166] width 382 height 10
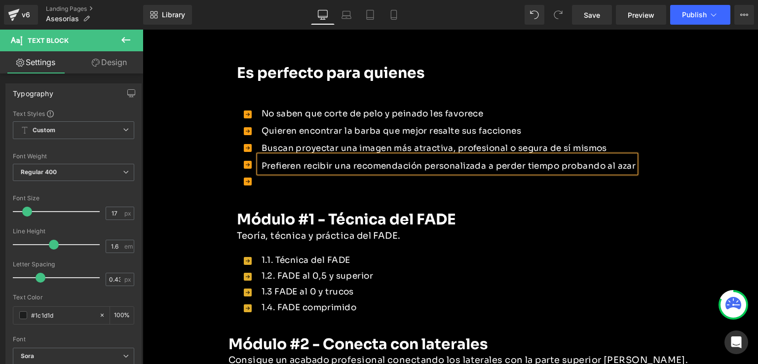
click at [525, 161] on font "Prefieren recibir una recomendación personalizada a perder tiempo probando al a…" at bounding box center [448, 166] width 374 height 10
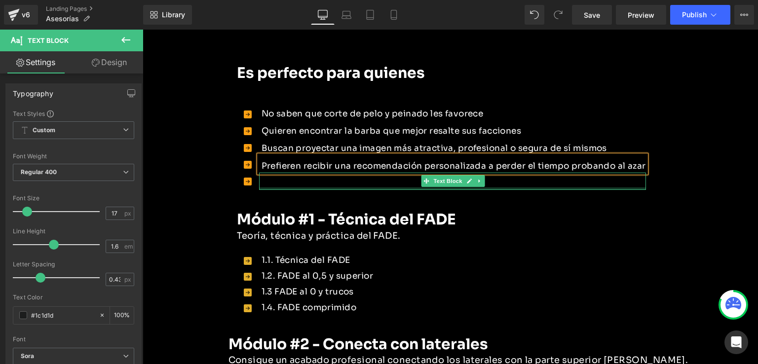
click at [286, 177] on p at bounding box center [453, 183] width 384 height 13
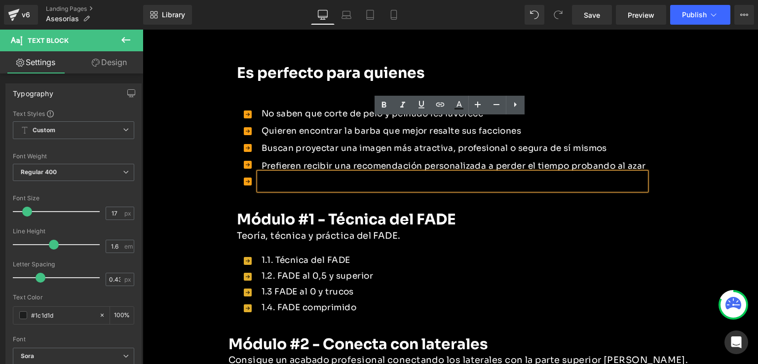
click at [287, 177] on p at bounding box center [453, 183] width 384 height 13
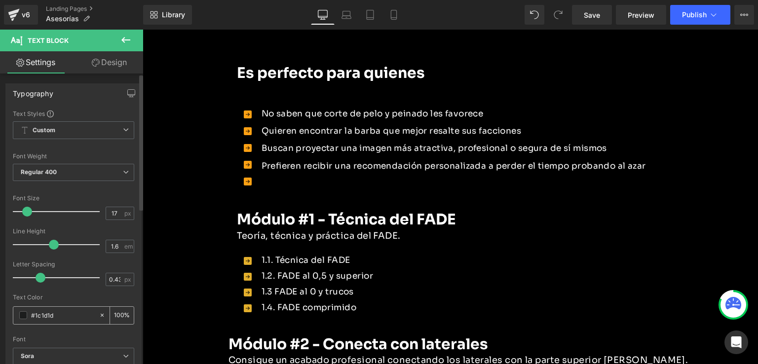
click at [17, 312] on div "#1c1d1d" at bounding box center [55, 315] width 85 height 17
click at [26, 311] on span at bounding box center [23, 315] width 8 height 8
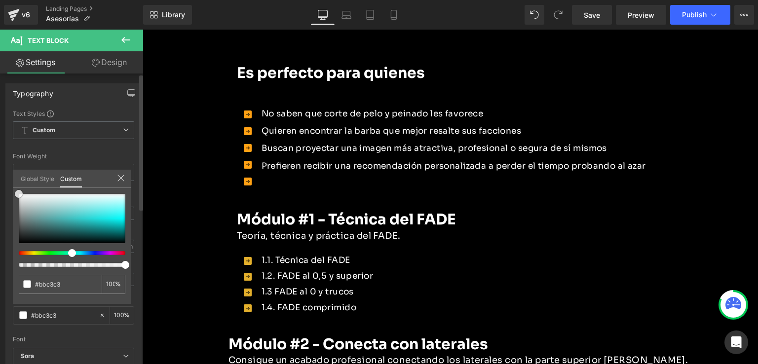
drag, startPoint x: 8, startPoint y: 188, endPoint x: 4, endPoint y: 182, distance: 7.4
click at [4, 182] on div "Typography Text Styles Custom Custom Setup Global Style Custom Setup Global Sty…" at bounding box center [73, 245] width 147 height 339
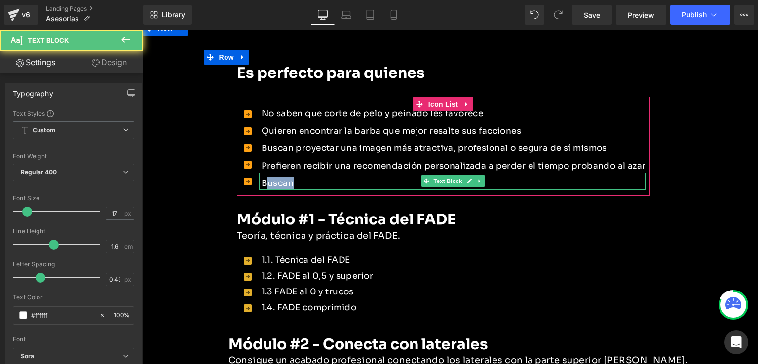
drag, startPoint x: 289, startPoint y: 130, endPoint x: 260, endPoint y: 129, distance: 28.6
click at [261, 177] on p "Buscan" at bounding box center [453, 183] width 384 height 13
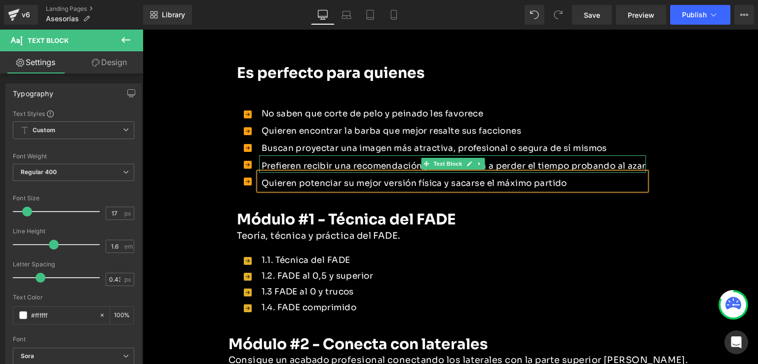
click at [265, 161] on font "Prefieren recibir una recomendación personalizada a perder el tiempo probando a…" at bounding box center [453, 166] width 384 height 10
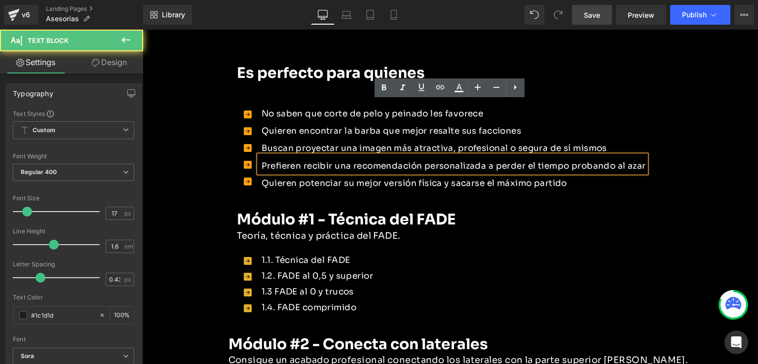
click at [598, 20] on span "Save" at bounding box center [591, 15] width 16 height 10
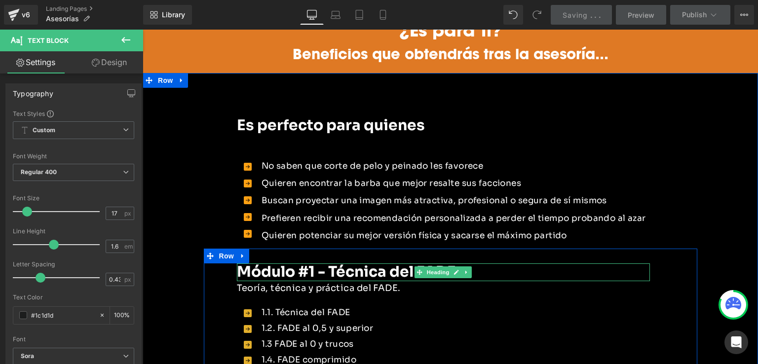
scroll to position [1185, 0]
